Goal: Transaction & Acquisition: Subscribe to service/newsletter

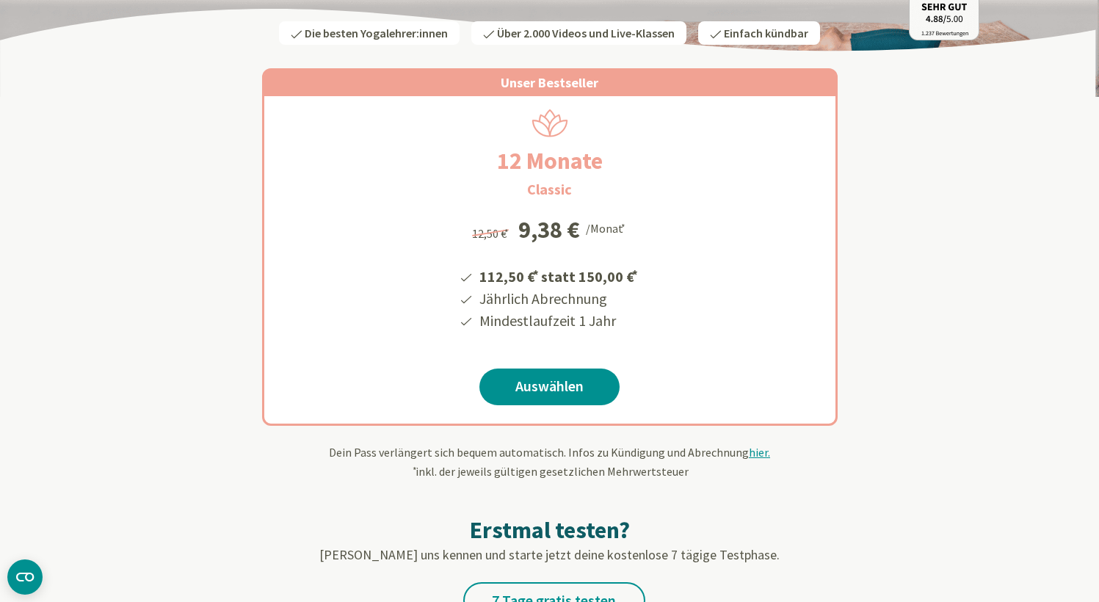
scroll to position [213, 0]
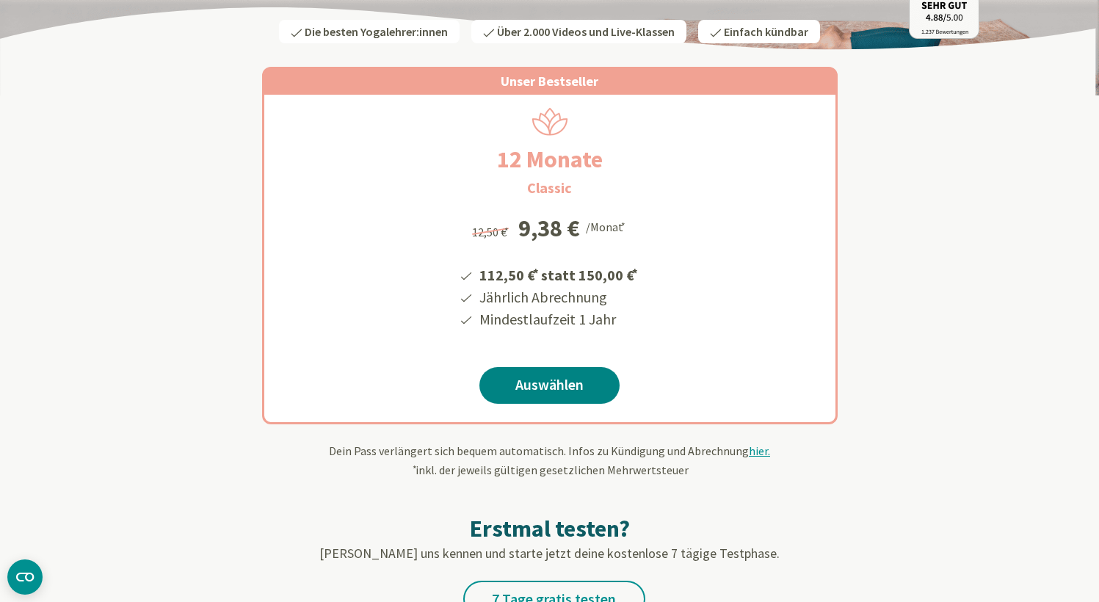
click at [576, 395] on link "Auswählen" at bounding box center [549, 385] width 140 height 37
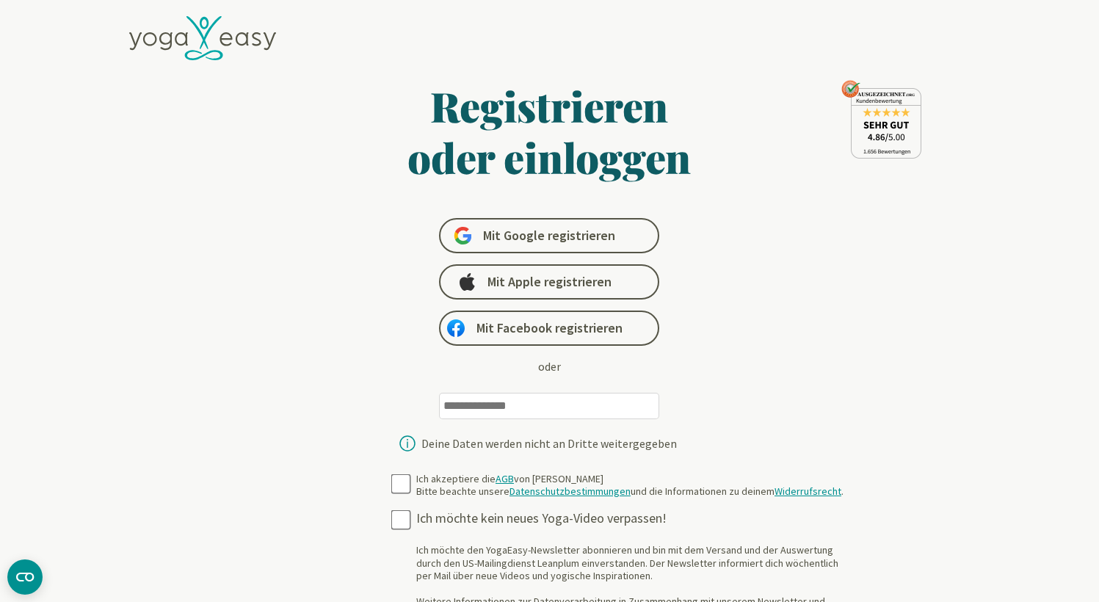
click at [501, 406] on input "email" at bounding box center [549, 406] width 220 height 26
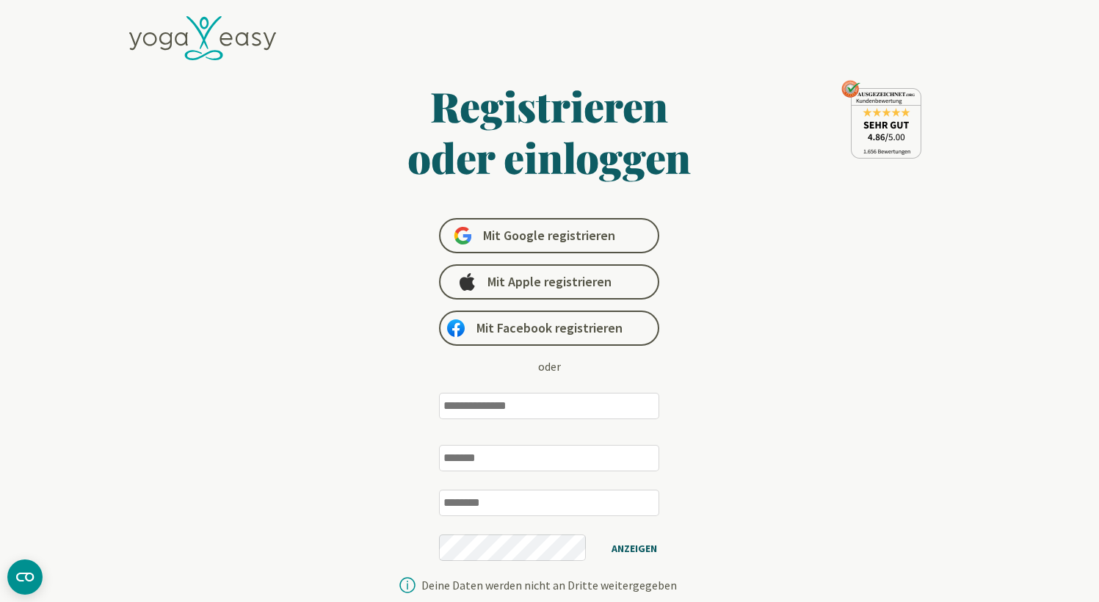
type input "**********"
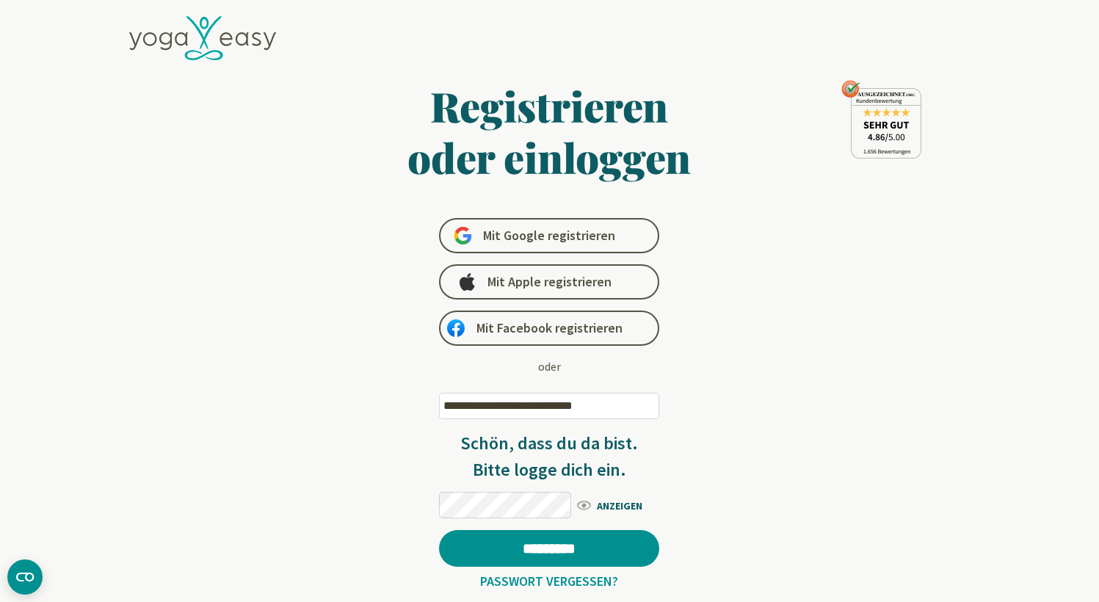
click at [708, 454] on div "**********" at bounding box center [550, 356] width 568 height 553
click at [581, 286] on span "Mit Apple registrieren" at bounding box center [549, 282] width 124 height 18
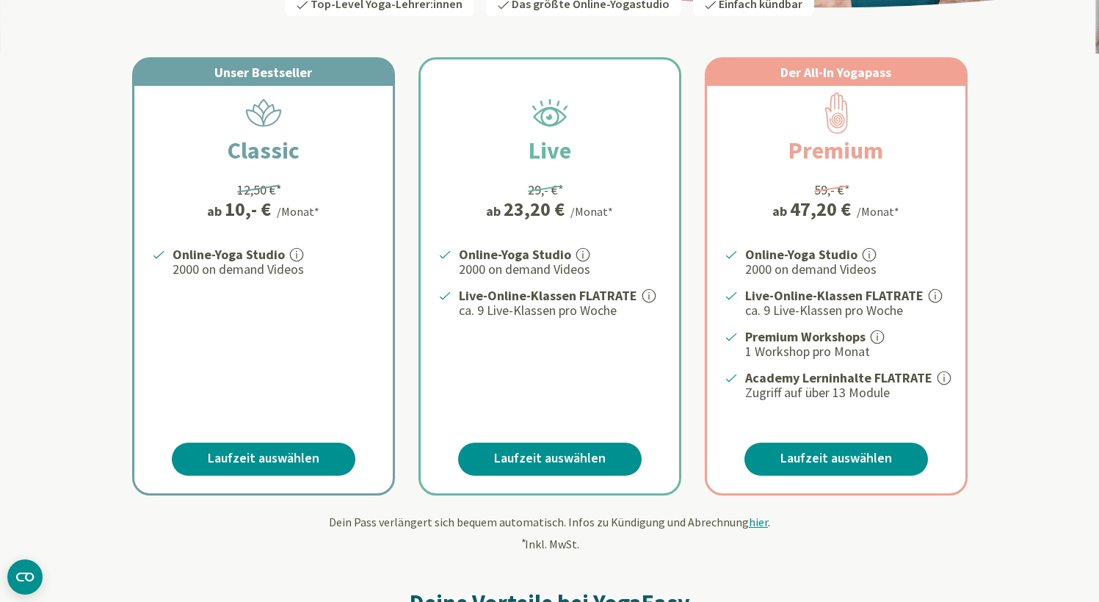
scroll to position [255, 6]
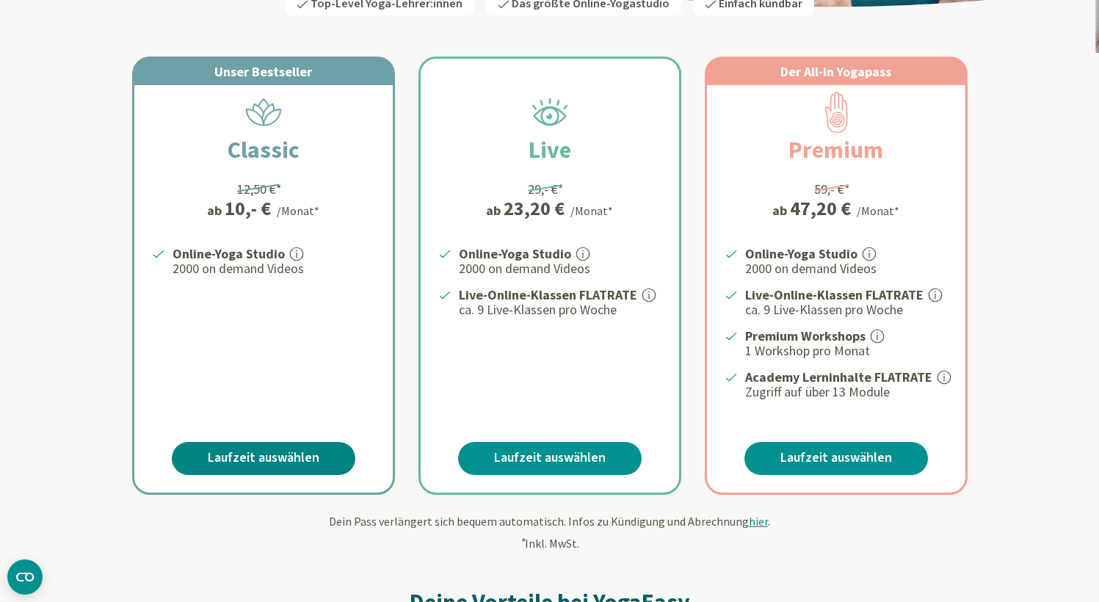
click at [246, 475] on link "Laufzeit auswählen" at bounding box center [264, 458] width 184 height 33
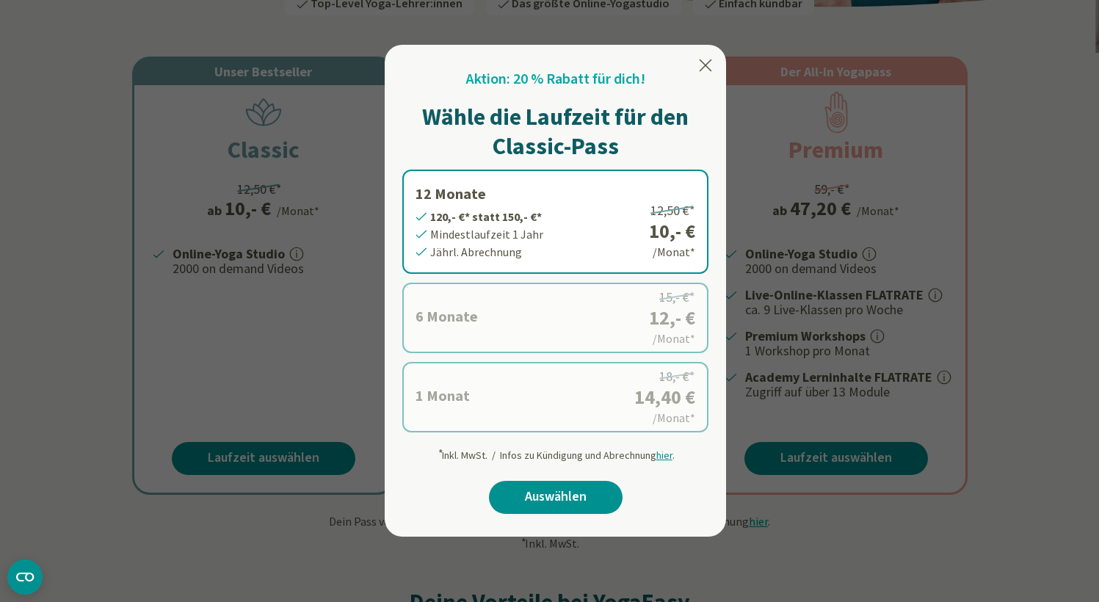
click at [700, 54] on div "Aktion: 20 % Rabatt für dich! Wähle die Laufzeit für den Classic-Pass 12 Monate…" at bounding box center [555, 291] width 341 height 492
click at [699, 68] on icon at bounding box center [706, 66] width 18 height 18
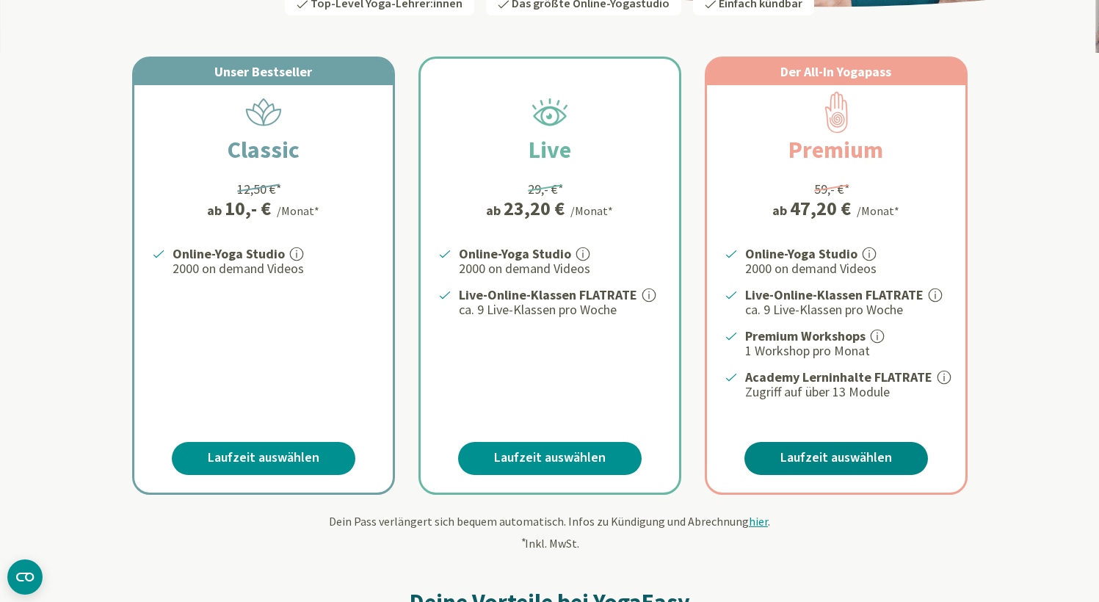
click at [816, 475] on link "Laufzeit auswählen" at bounding box center [836, 458] width 184 height 33
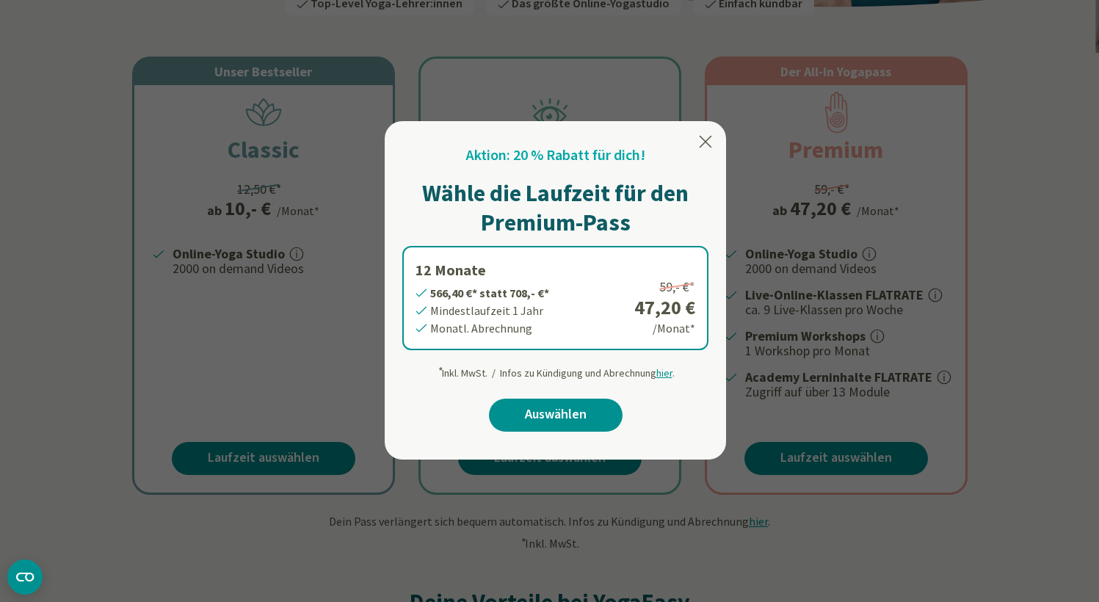
click at [700, 141] on icon at bounding box center [706, 142] width 12 height 12
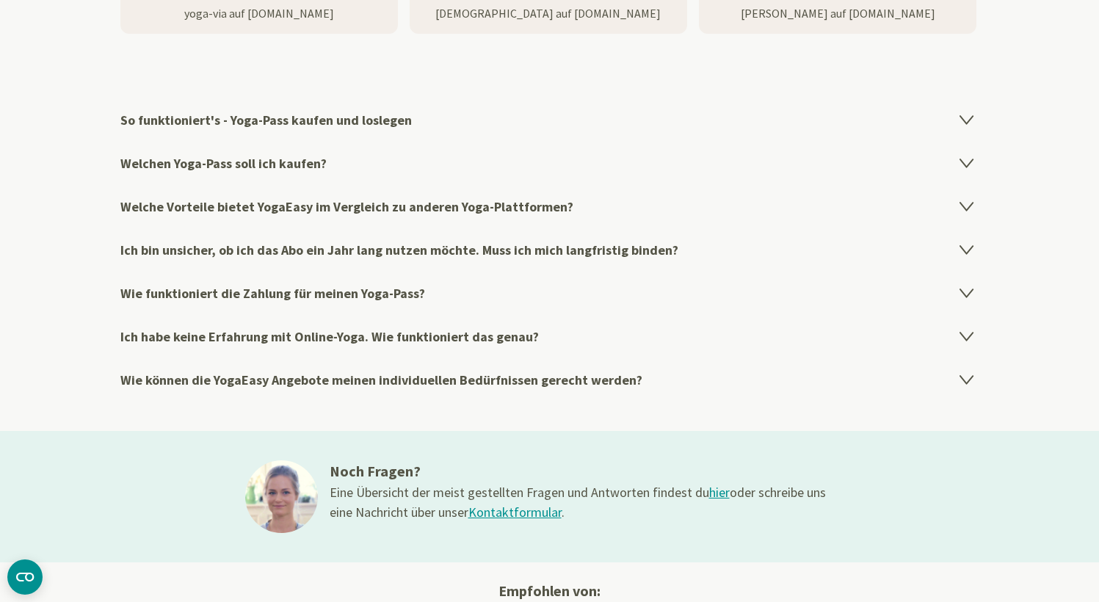
scroll to position [2401, 6]
click at [965, 214] on icon at bounding box center [967, 206] width 18 height 18
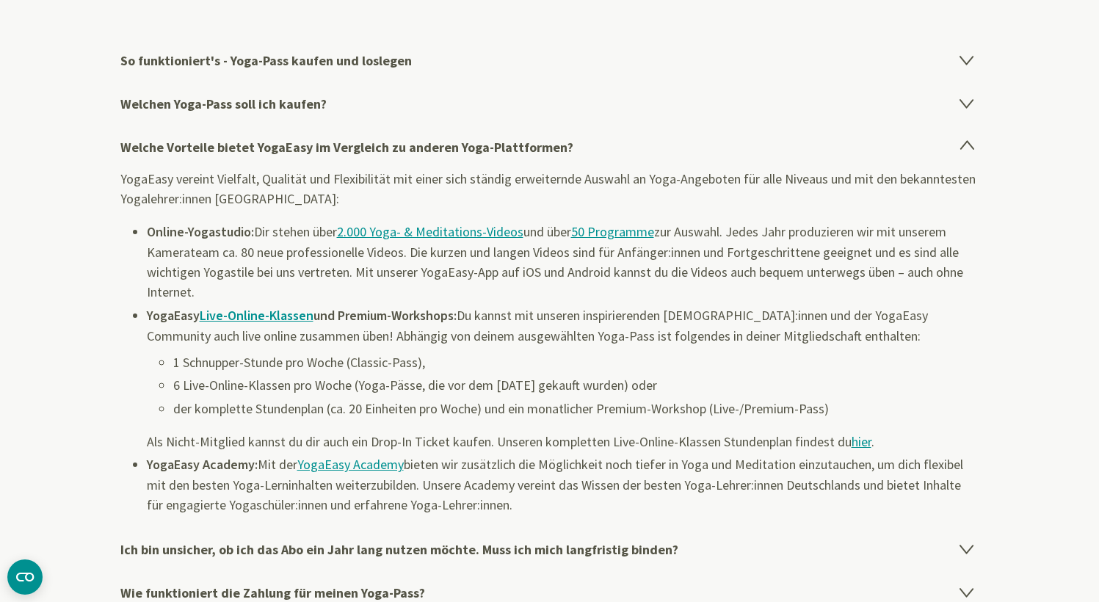
scroll to position [2470, 6]
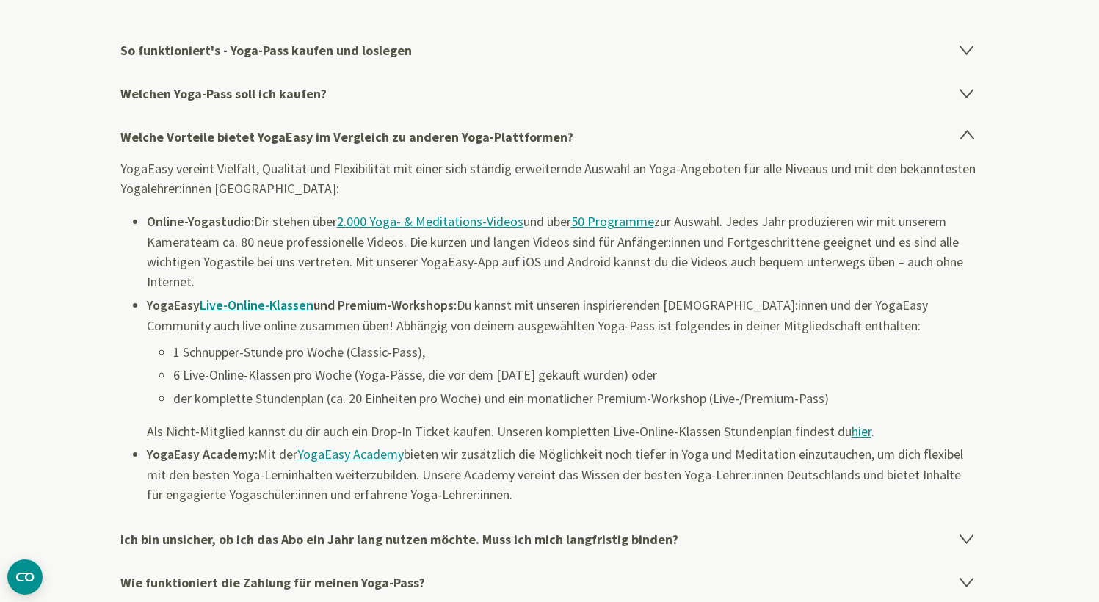
click at [964, 98] on icon at bounding box center [966, 94] width 12 height 8
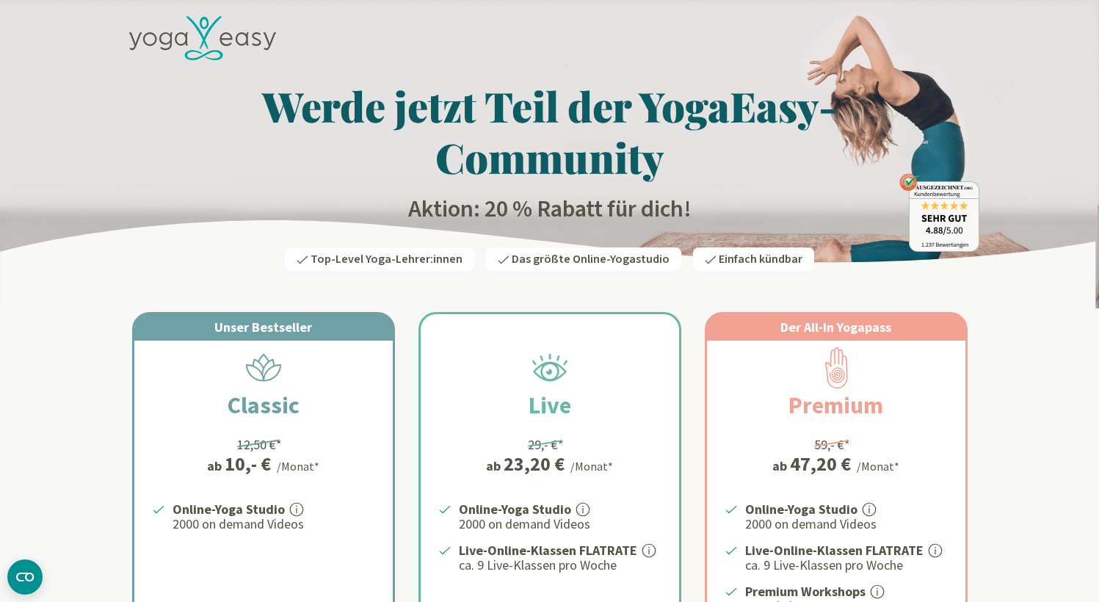
scroll to position [0, 6]
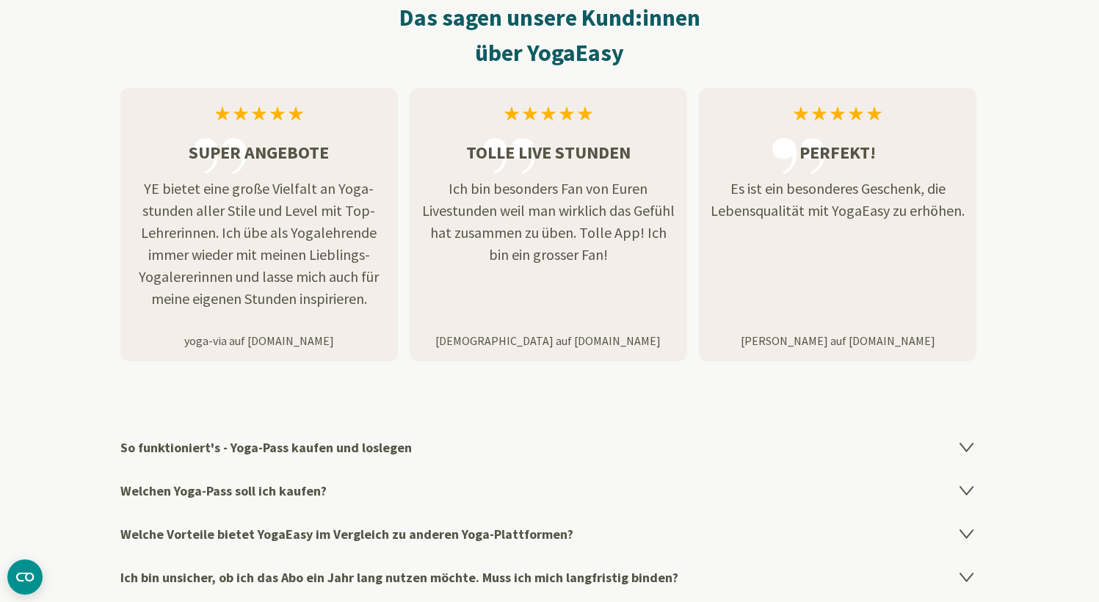
scroll to position [2072, 0]
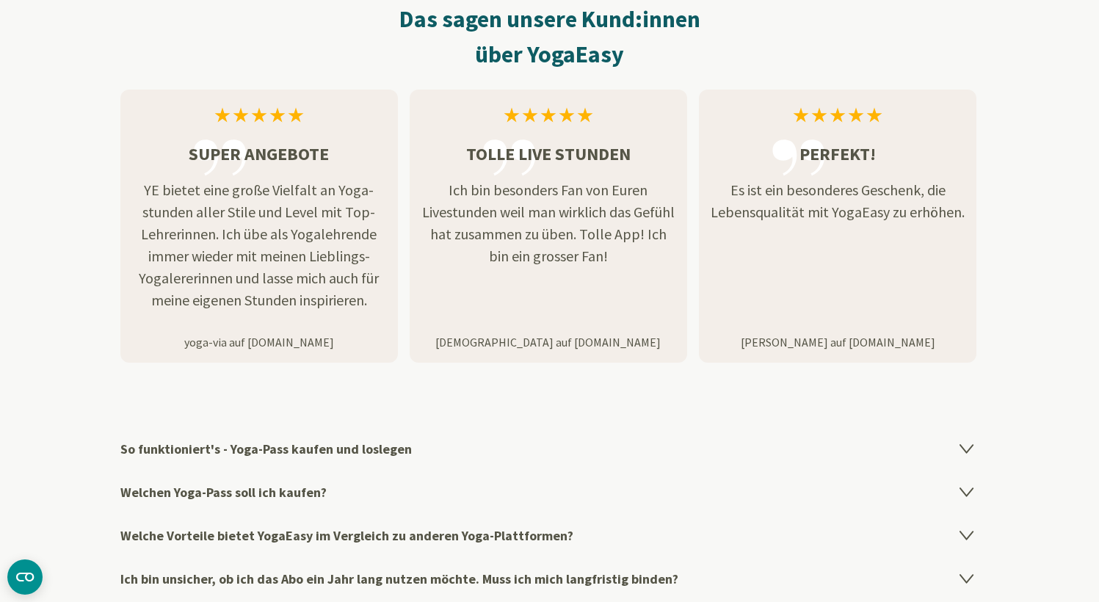
click at [294, 167] on h3 "Super Angebote" at bounding box center [259, 154] width 278 height 26
click at [281, 351] on p "yoga-via auf ausgezeichnet.org" at bounding box center [259, 342] width 278 height 18
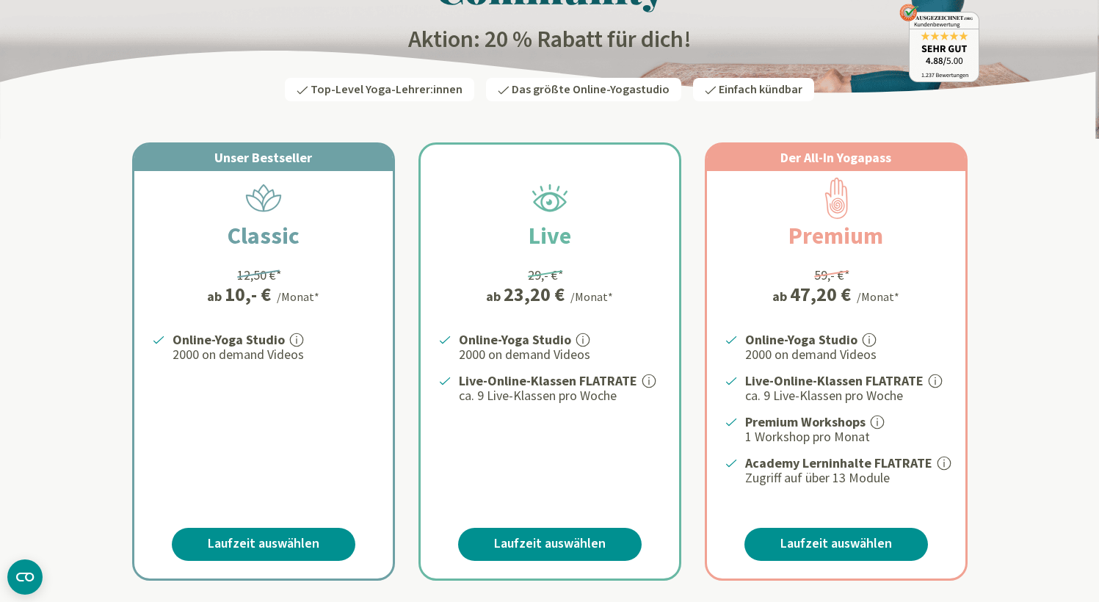
scroll to position [178, 0]
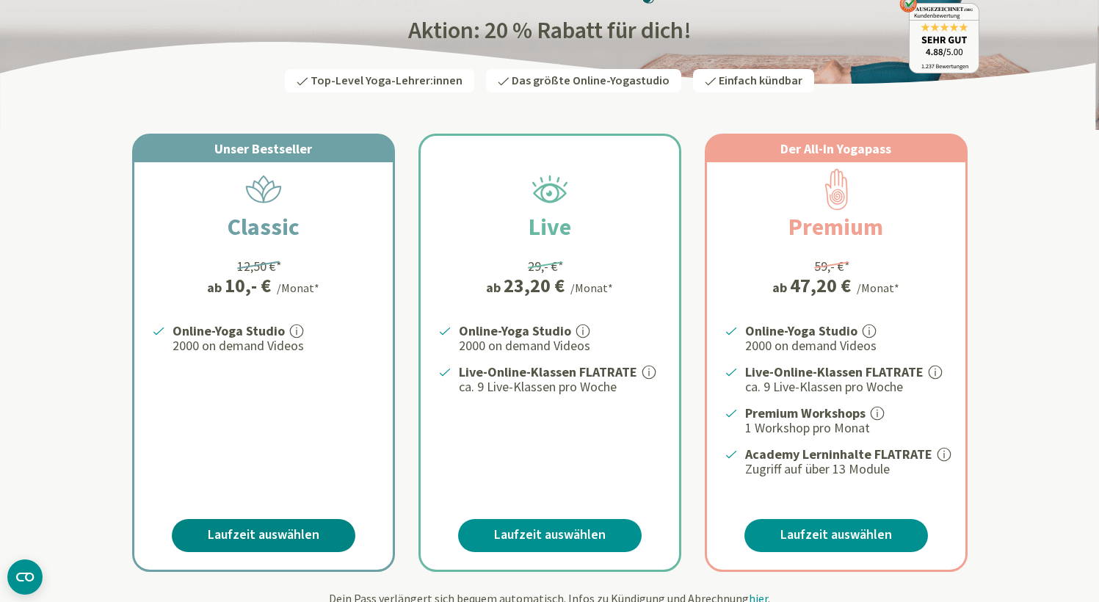
click at [241, 552] on link "Laufzeit auswählen" at bounding box center [264, 535] width 184 height 33
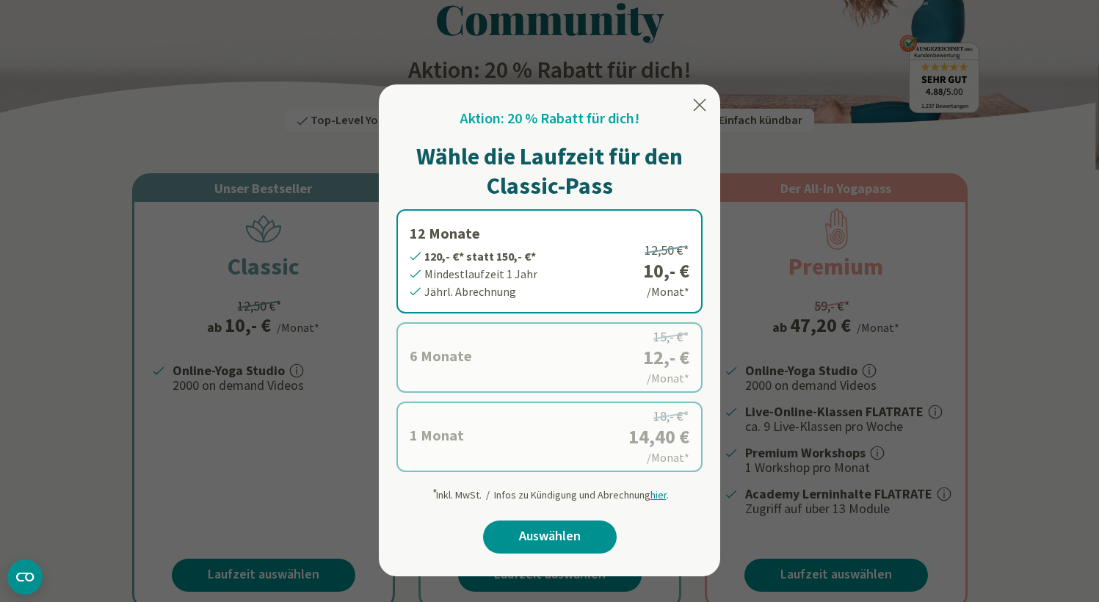
scroll to position [141, 6]
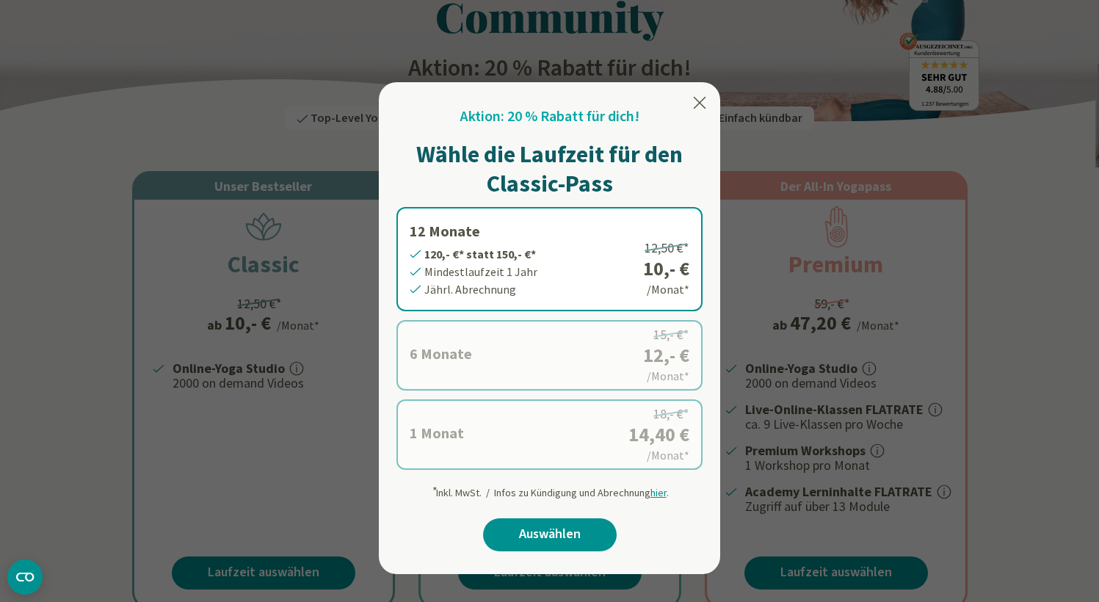
click at [694, 101] on icon at bounding box center [700, 103] width 12 height 12
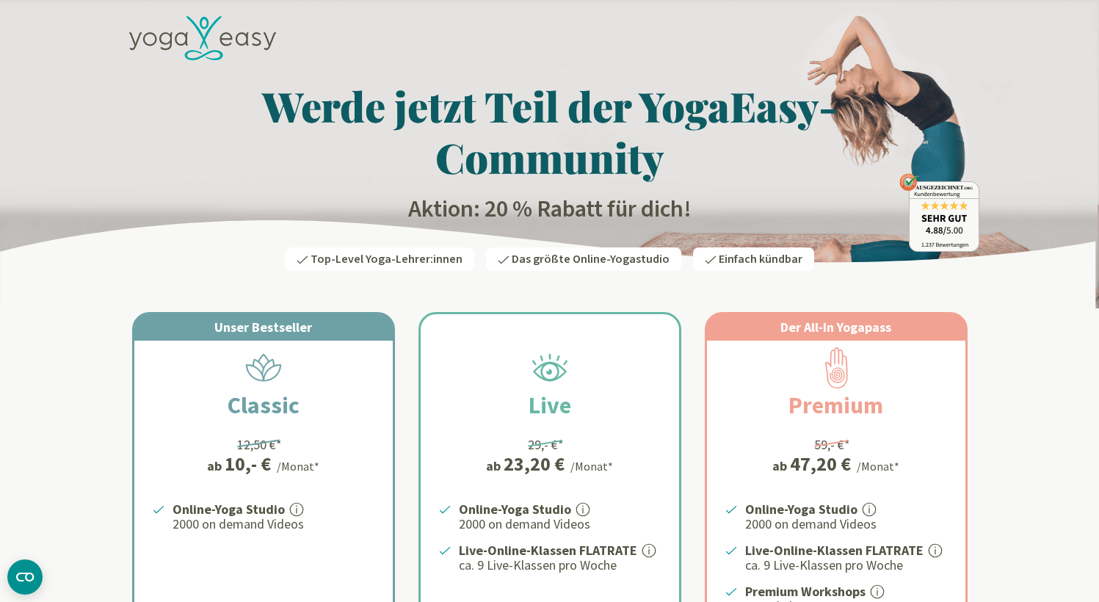
scroll to position [0, 6]
